Goal: Information Seeking & Learning: Understand process/instructions

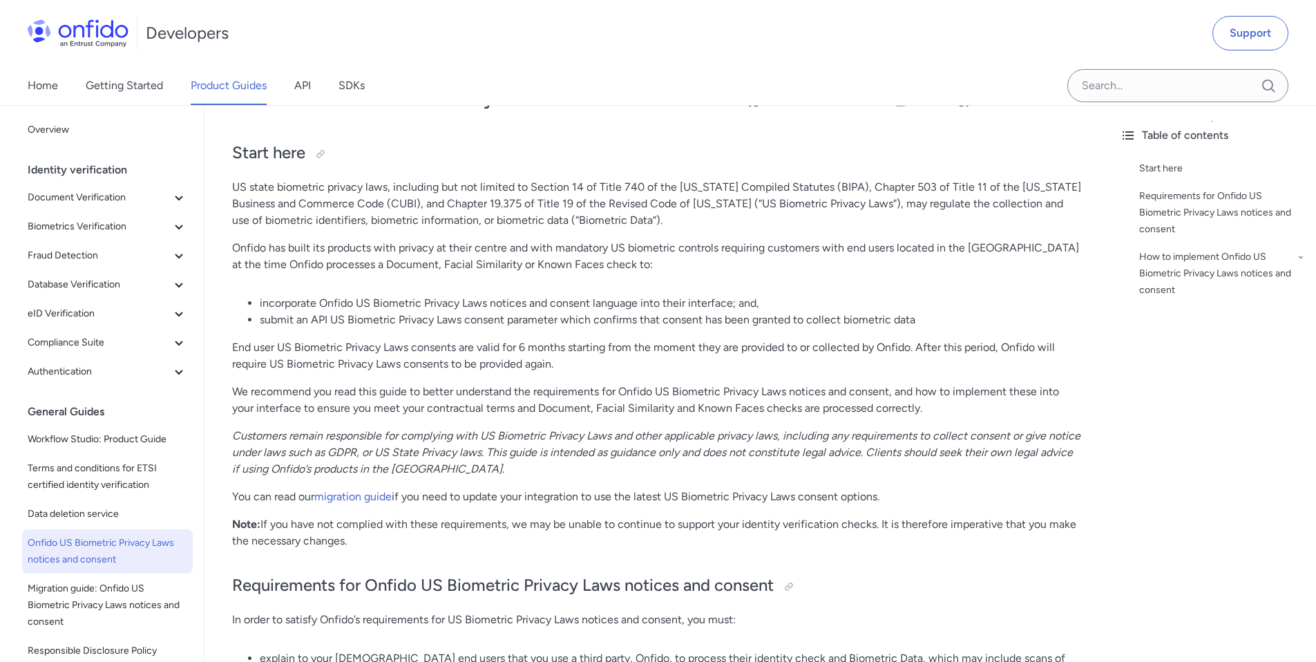
scroll to position [78, 0]
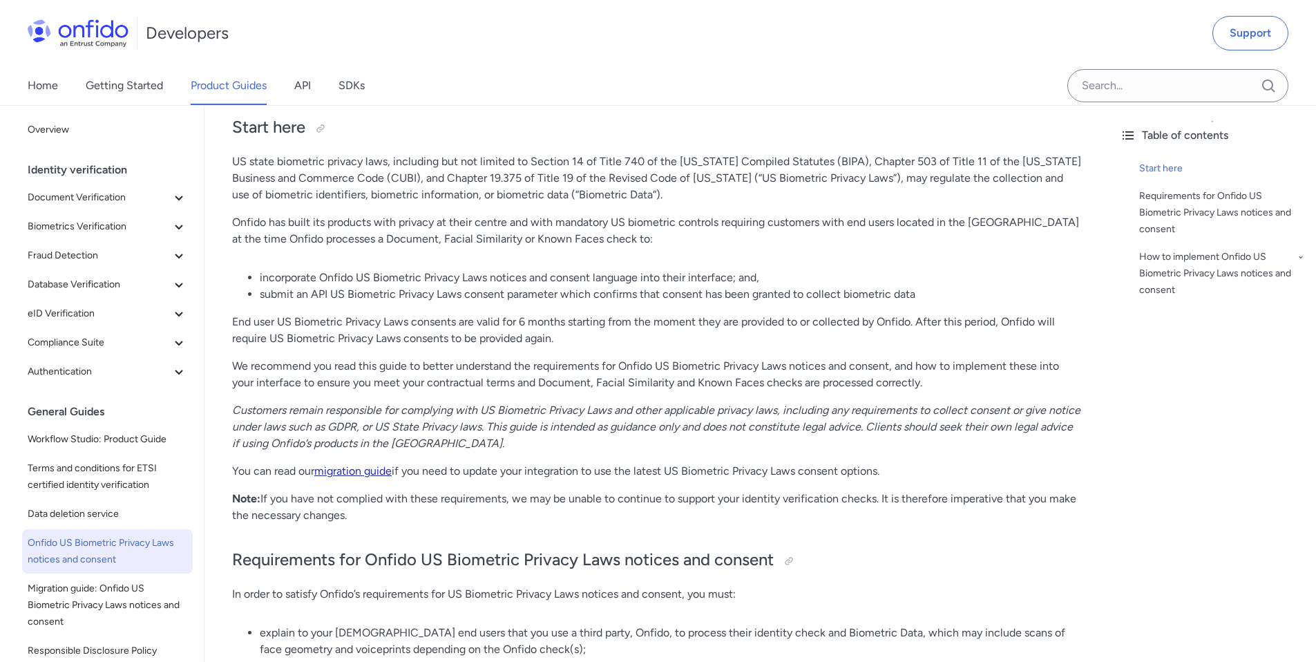
click at [346, 468] on link "migration guide" at bounding box center [352, 470] width 77 height 13
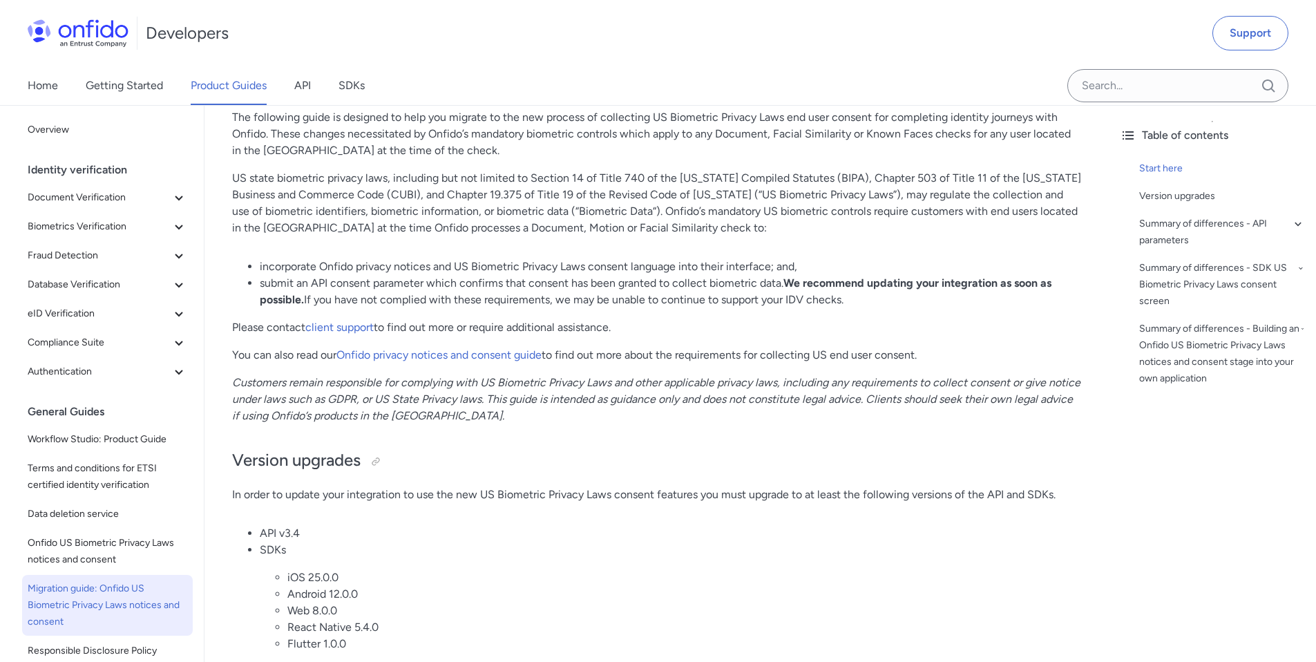
scroll to position [173, 0]
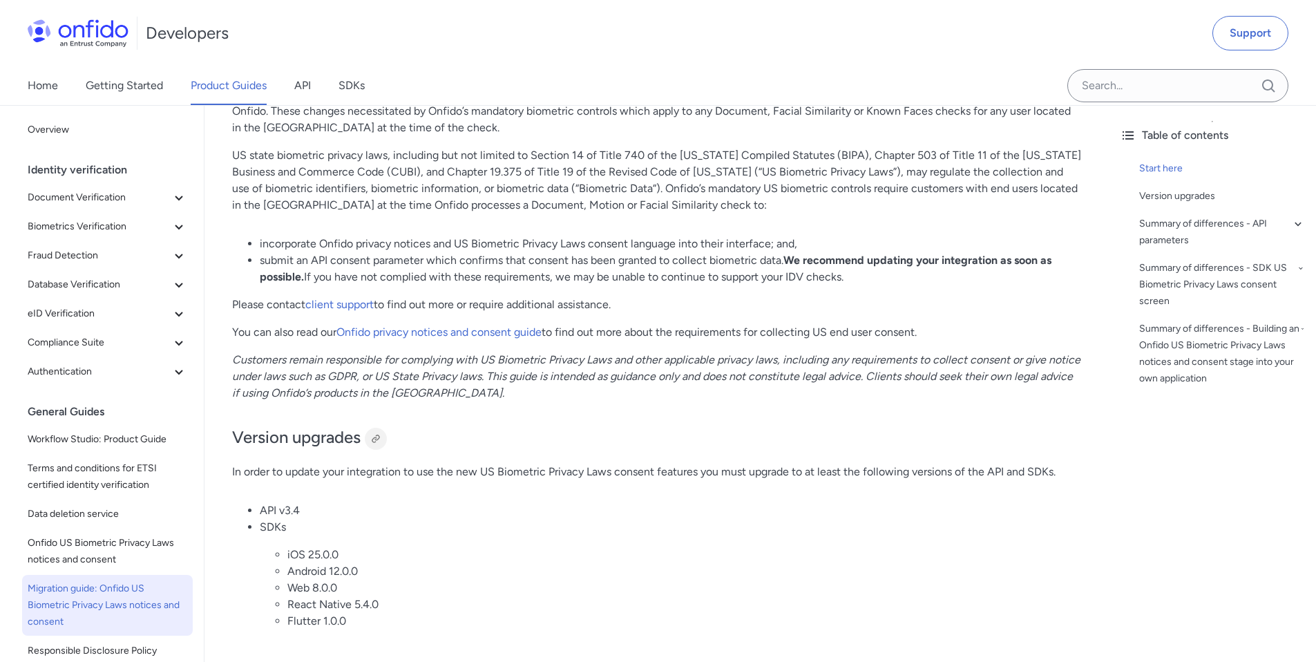
click at [381, 433] on div at bounding box center [375, 438] width 11 height 11
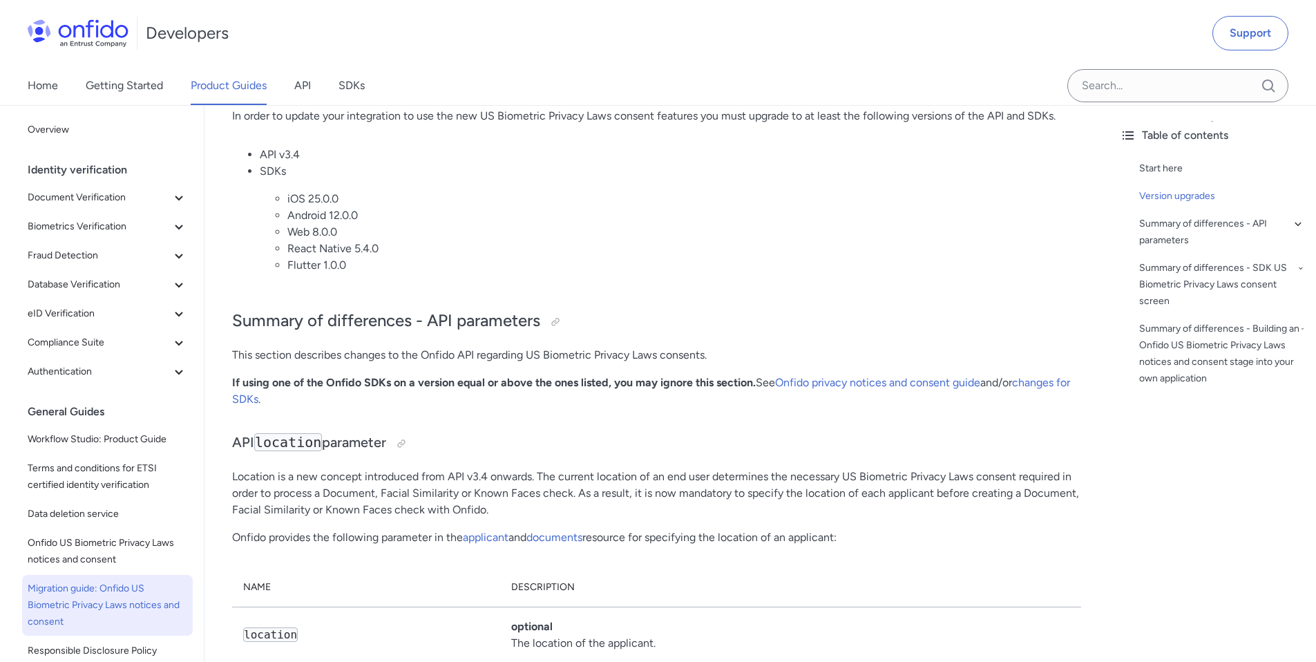
scroll to position [531, 0]
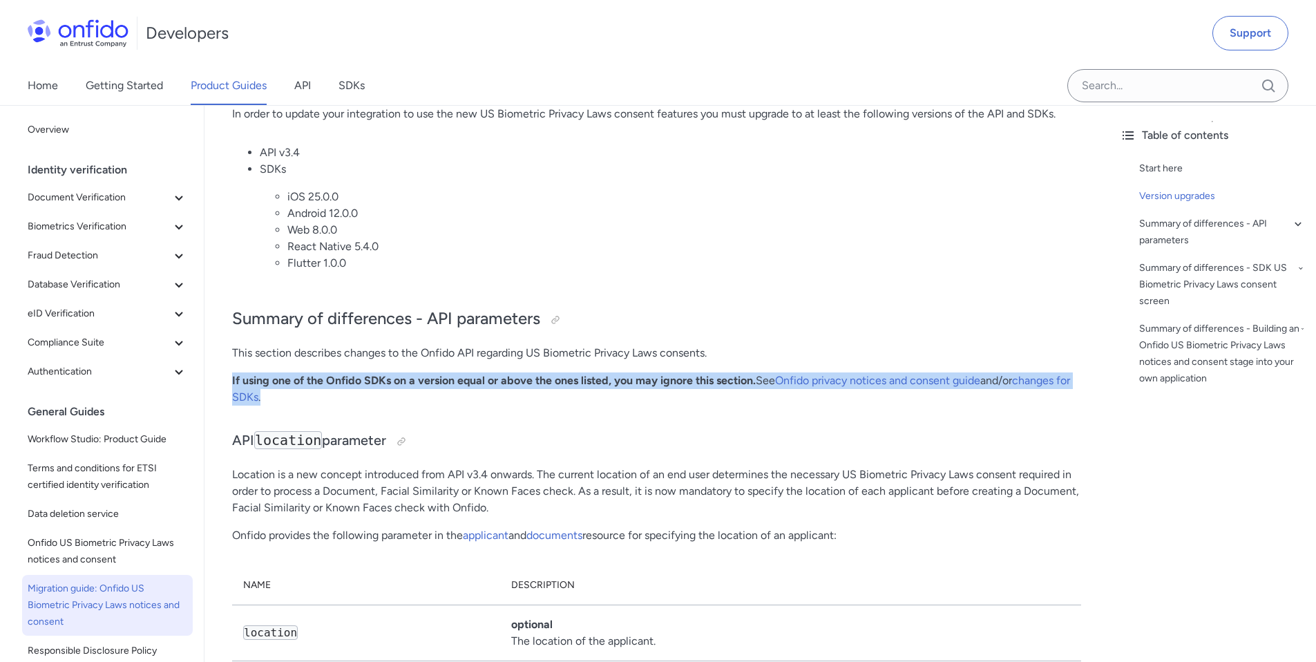
drag, startPoint x: 502, startPoint y: 370, endPoint x: 224, endPoint y: 356, distance: 278.0
copy p "If using one of the Onfido SDKs on a version equal or above the ones listed, yo…"
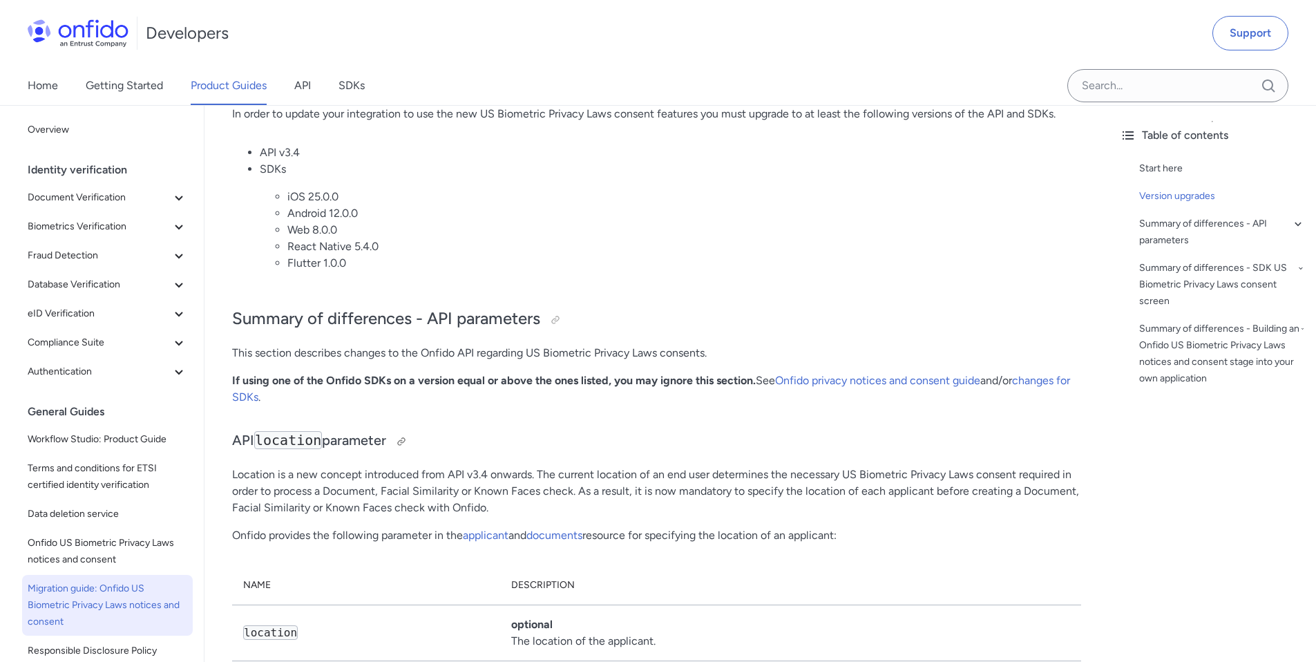
click at [523, 430] on h3 "API location parameter" at bounding box center [656, 441] width 849 height 22
click at [551, 314] on div at bounding box center [555, 319] width 11 height 11
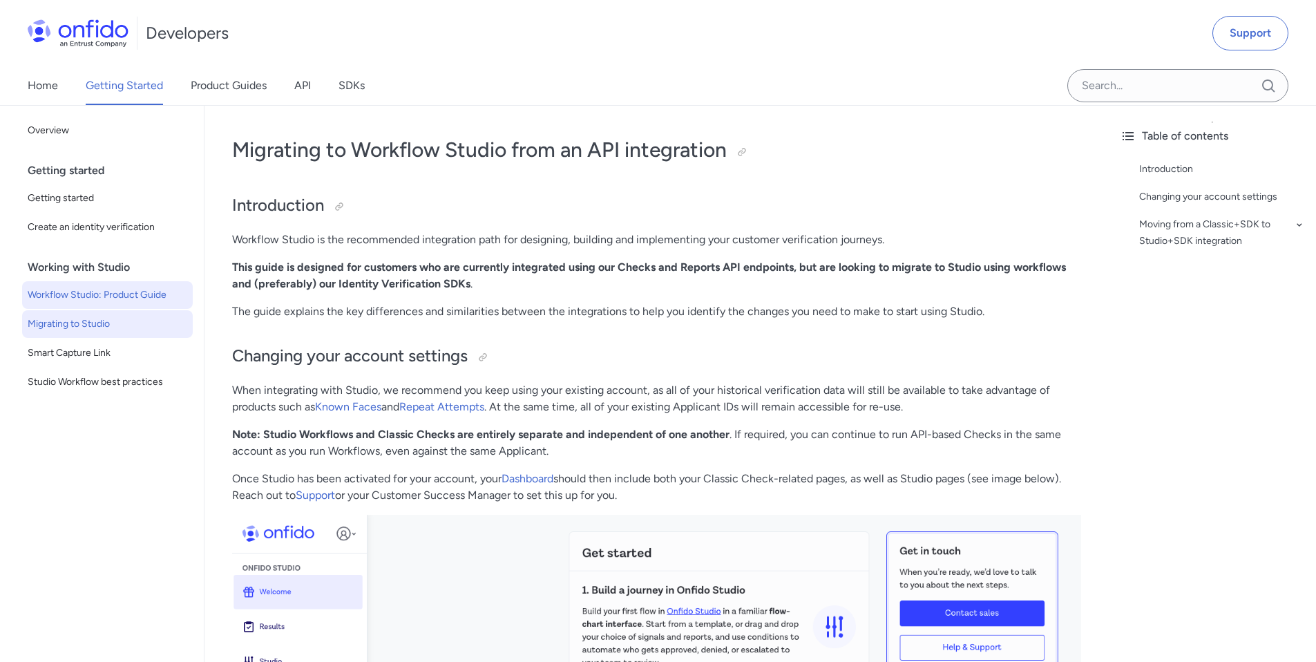
click at [82, 295] on span "Workflow Studio: Product Guide" at bounding box center [108, 295] width 160 height 17
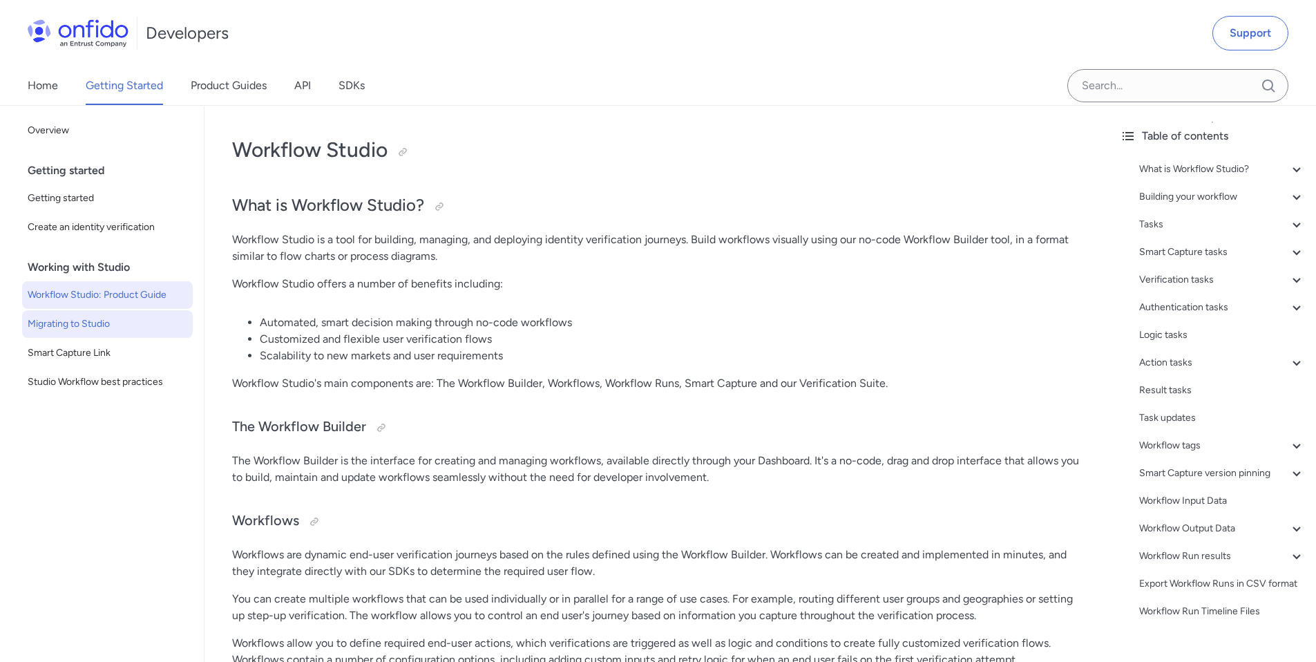
click at [113, 327] on span "Migrating to Studio" at bounding box center [108, 324] width 160 height 17
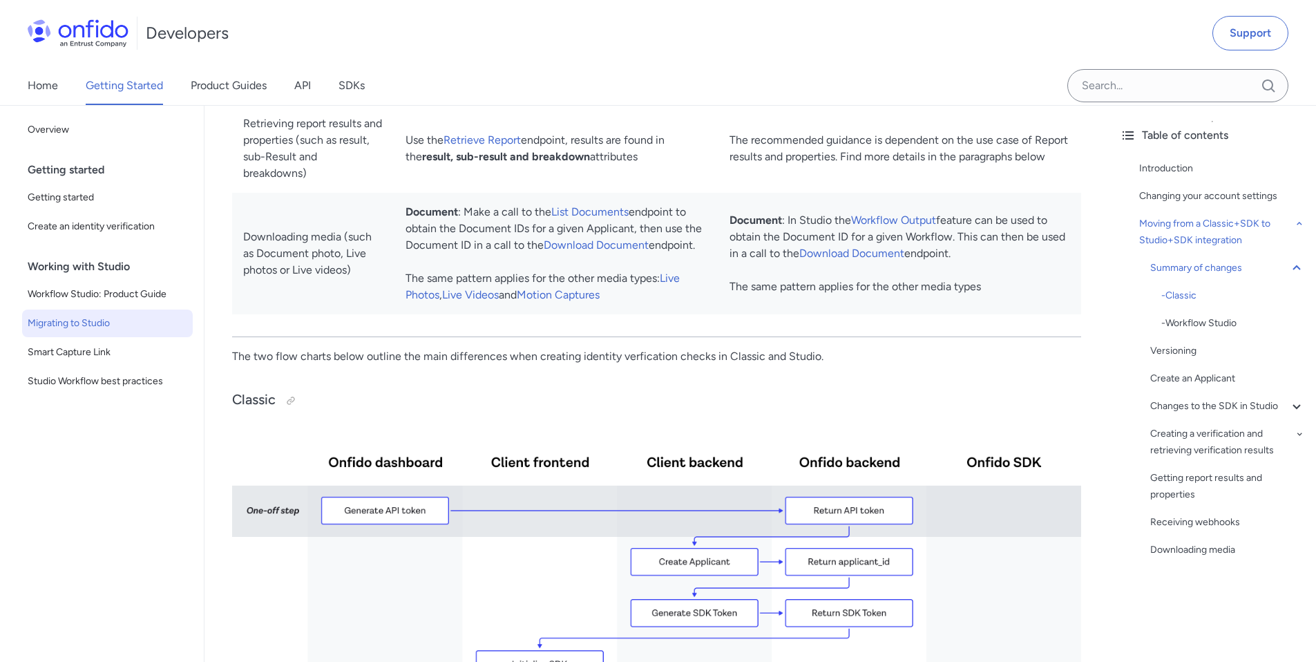
scroll to position [1700, 0]
click at [289, 407] on div at bounding box center [290, 401] width 11 height 11
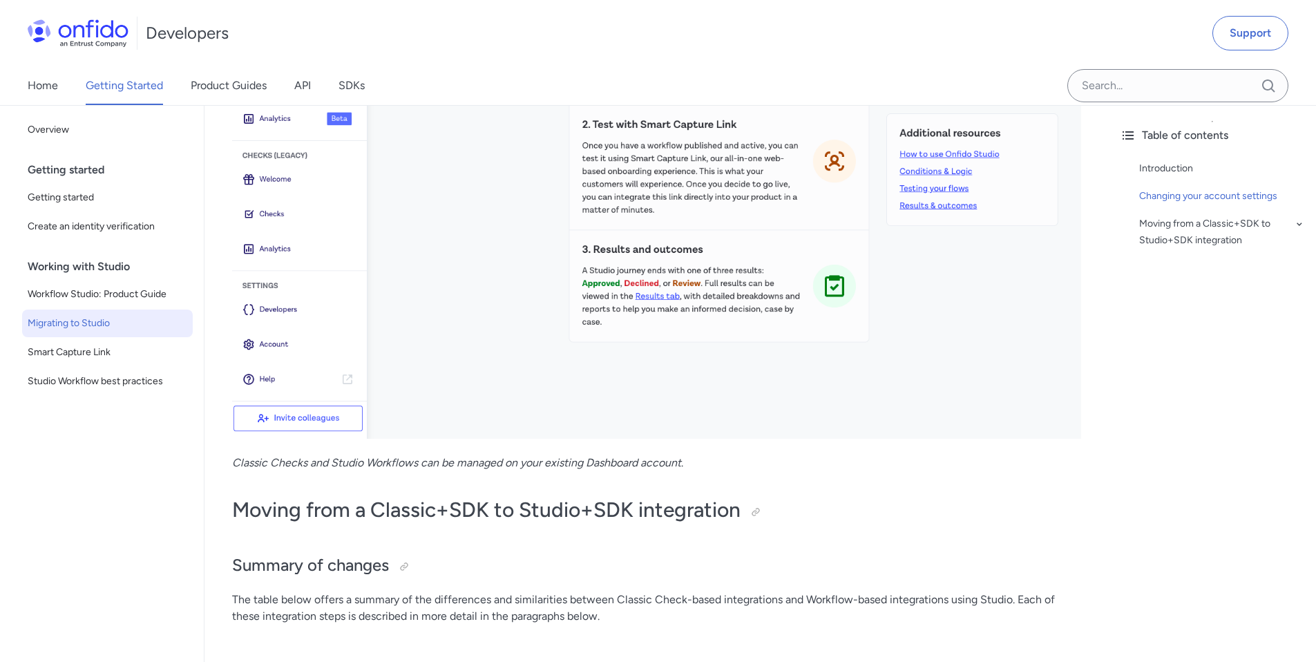
scroll to position [602, 0]
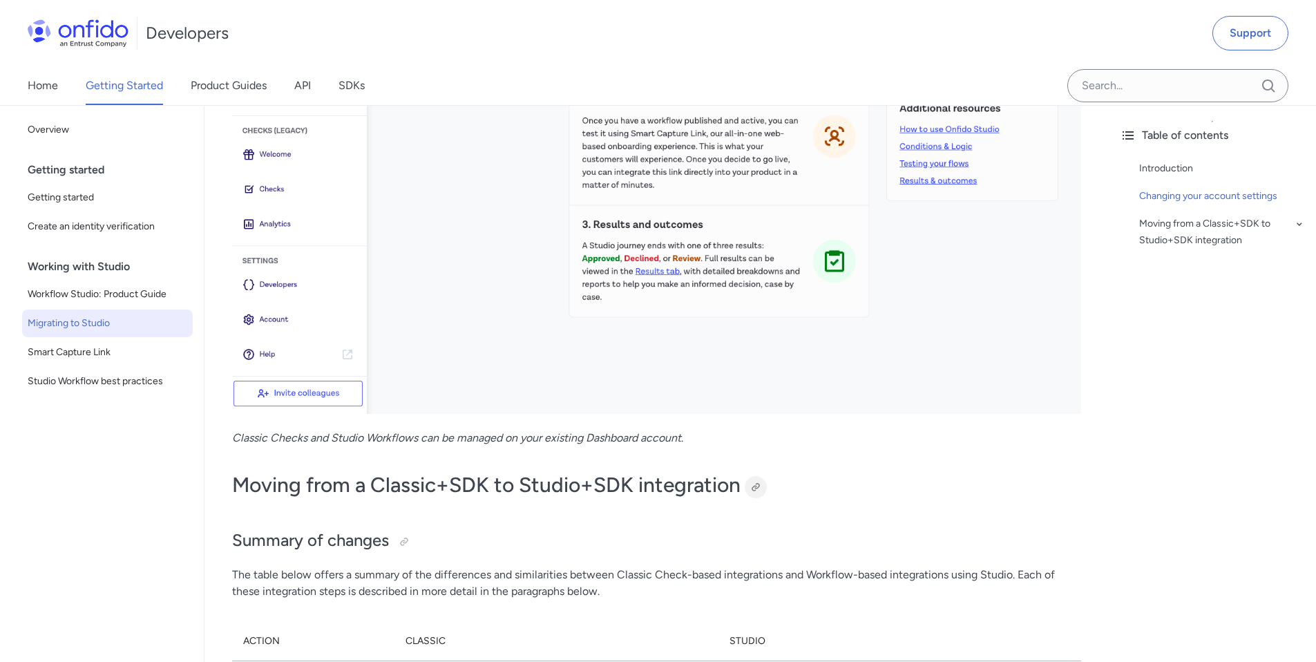
click at [756, 486] on div at bounding box center [755, 486] width 11 height 11
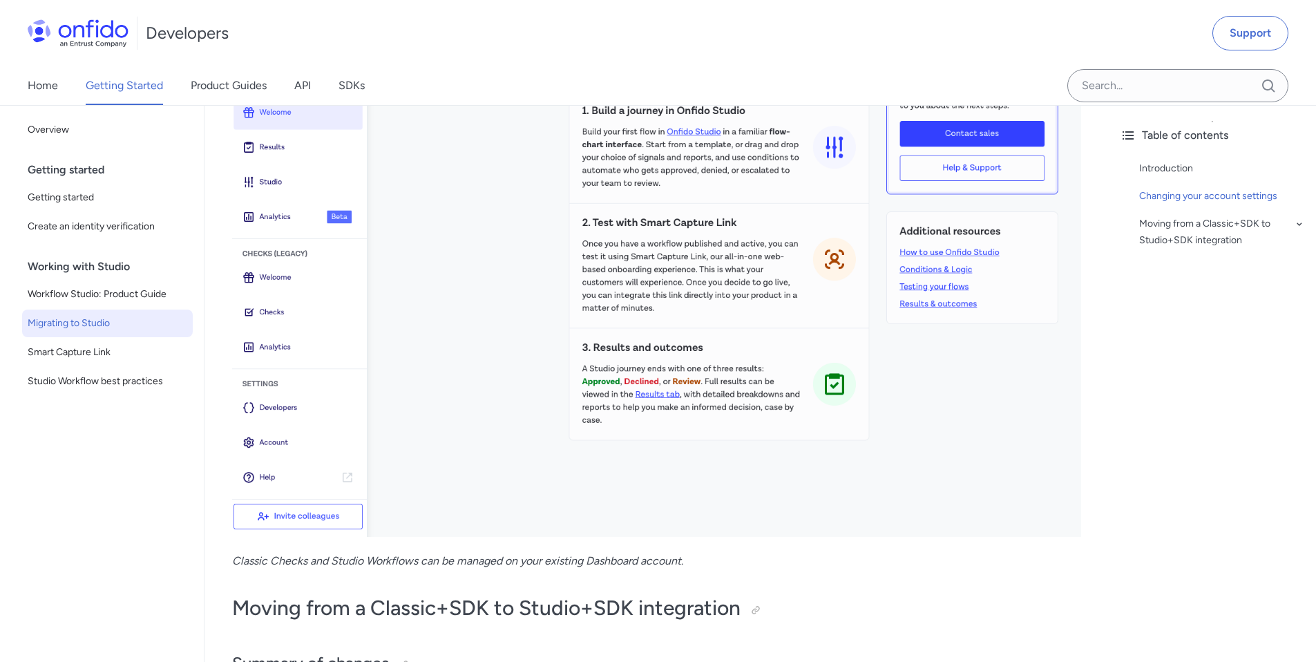
scroll to position [0, 0]
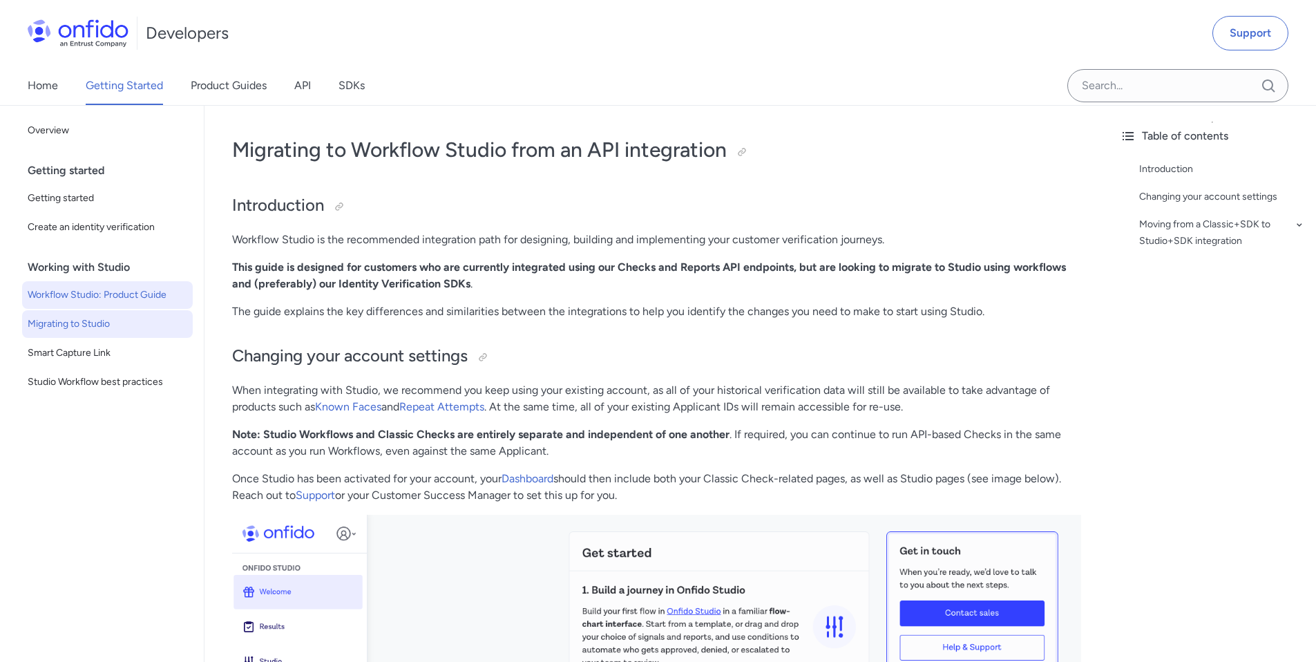
click at [133, 294] on span "Workflow Studio: Product Guide" at bounding box center [108, 295] width 160 height 17
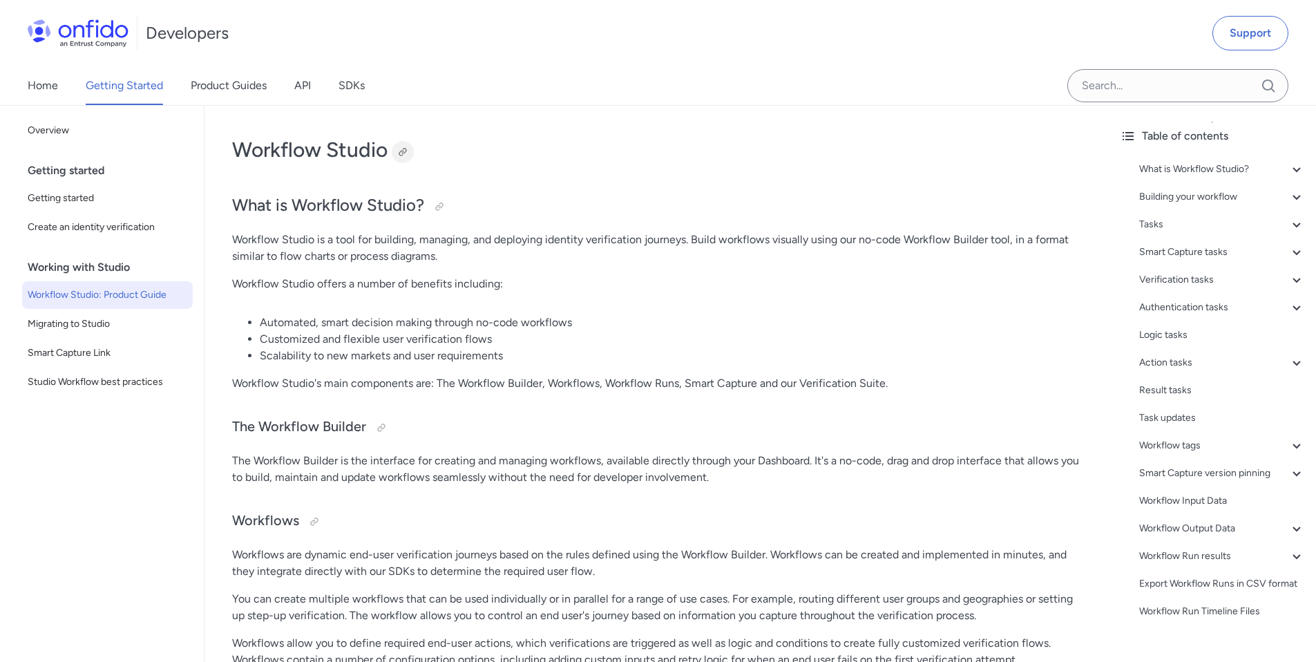
click at [402, 150] on div at bounding box center [402, 151] width 11 height 11
click at [128, 316] on span "Migrating to Studio" at bounding box center [108, 324] width 160 height 17
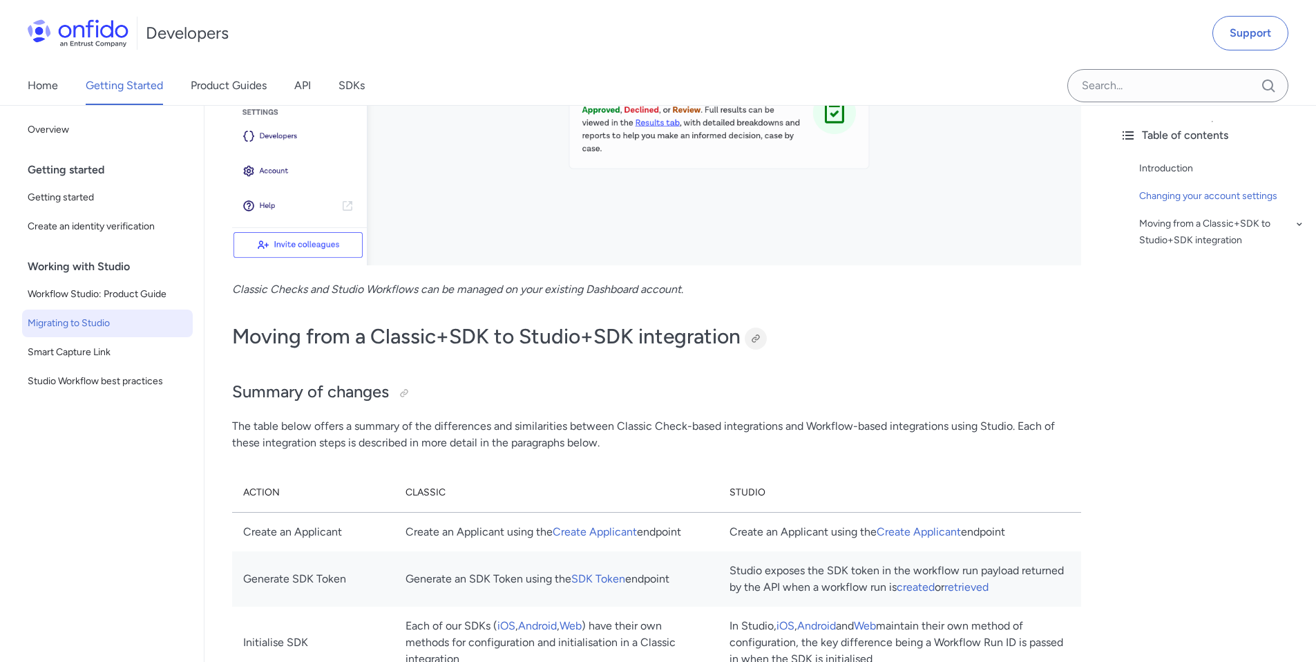
scroll to position [752, 0]
drag, startPoint x: 758, startPoint y: 335, endPoint x: 399, endPoint y: 374, distance: 362.0
click at [758, 335] on div at bounding box center [755, 337] width 11 height 11
click at [112, 293] on span "Workflow Studio: Product Guide" at bounding box center [108, 294] width 160 height 17
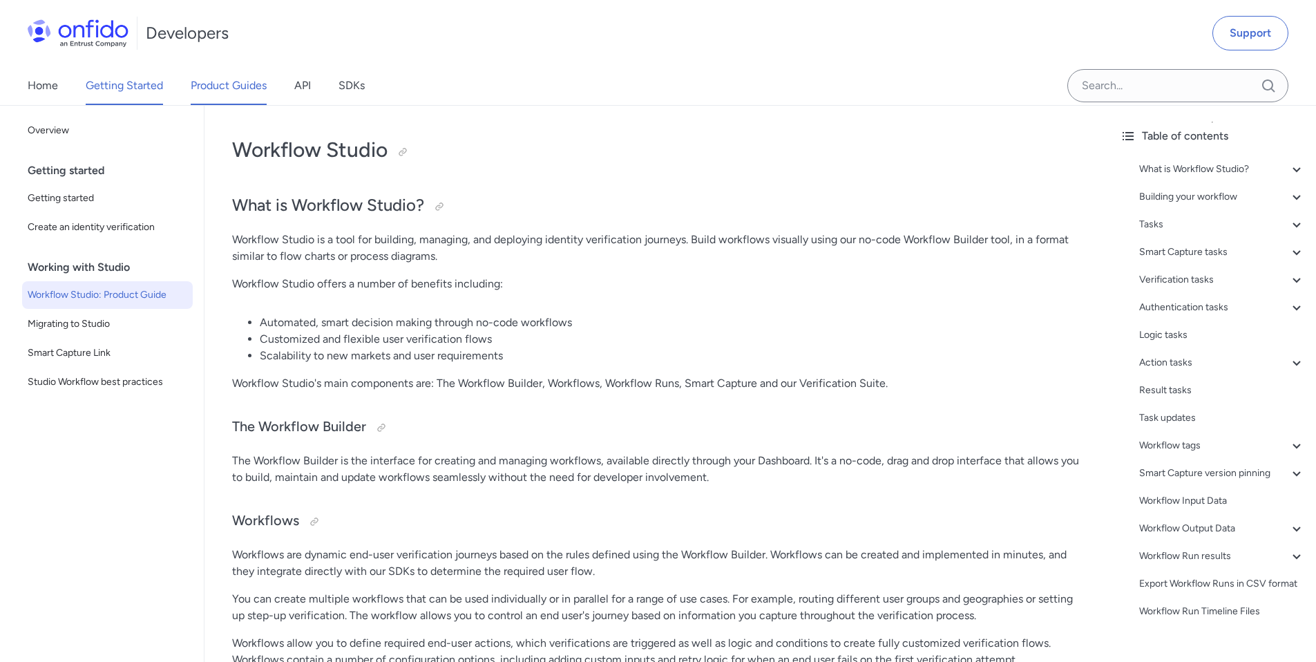
click at [210, 90] on link "Product Guides" at bounding box center [229, 85] width 76 height 39
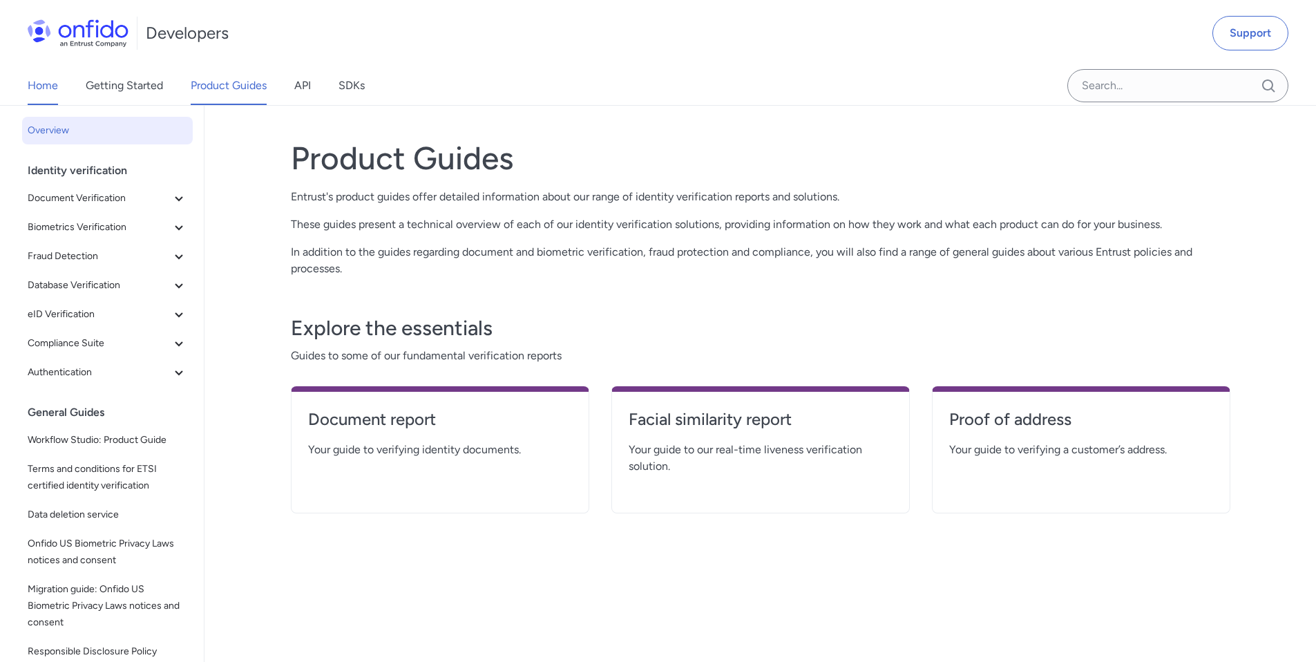
click at [41, 85] on link "Home" at bounding box center [43, 85] width 30 height 39
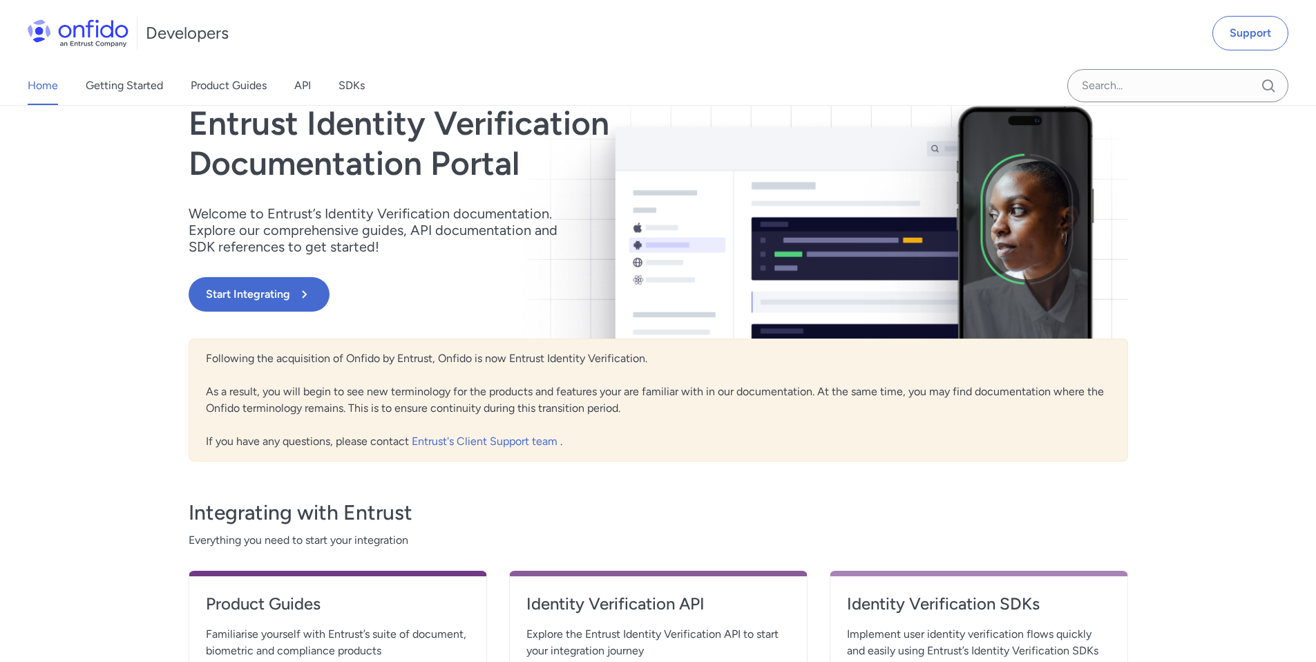
scroll to position [383, 0]
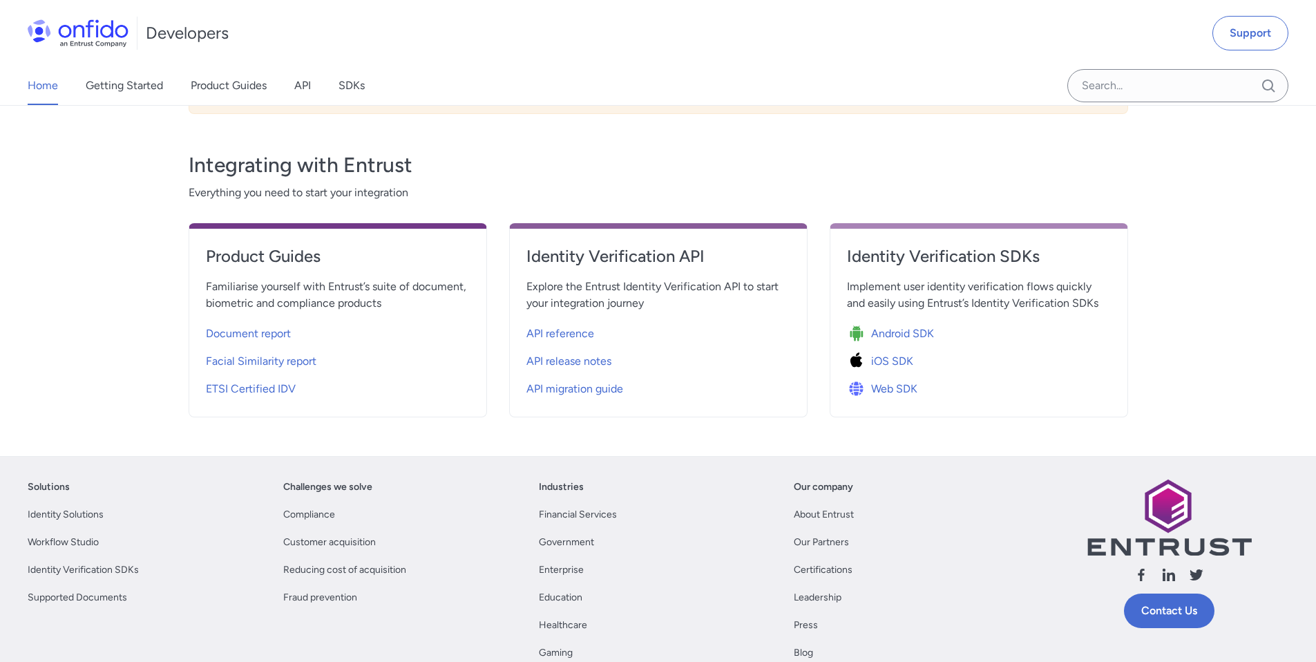
click at [102, 30] on img at bounding box center [78, 33] width 101 height 28
